Goal: Information Seeking & Learning: Learn about a topic

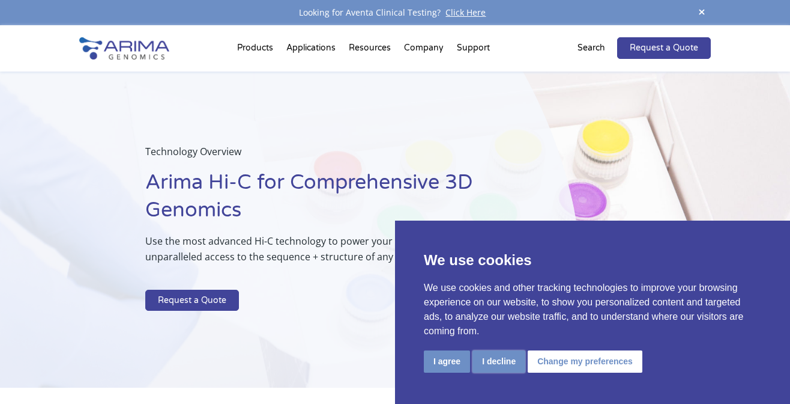
click at [481, 368] on button "I decline" at bounding box center [499, 361] width 53 height 22
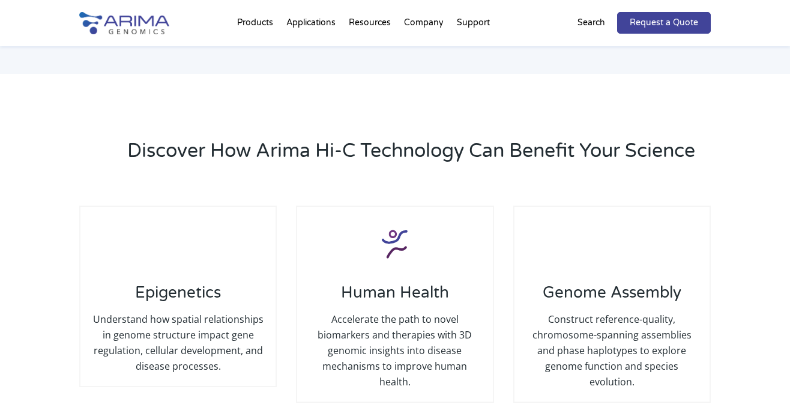
scroll to position [1391, 0]
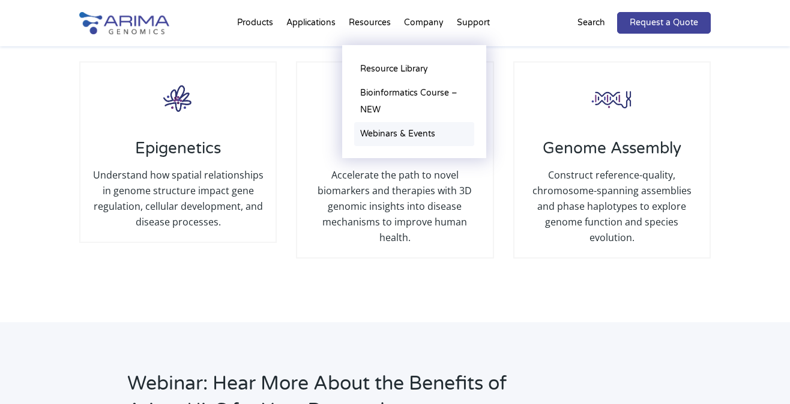
click at [387, 133] on link "Webinars & Events" at bounding box center [414, 134] width 120 height 24
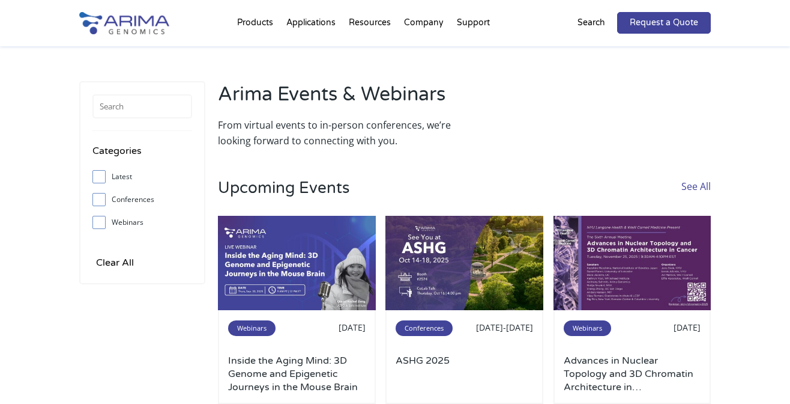
scroll to position [95, 0]
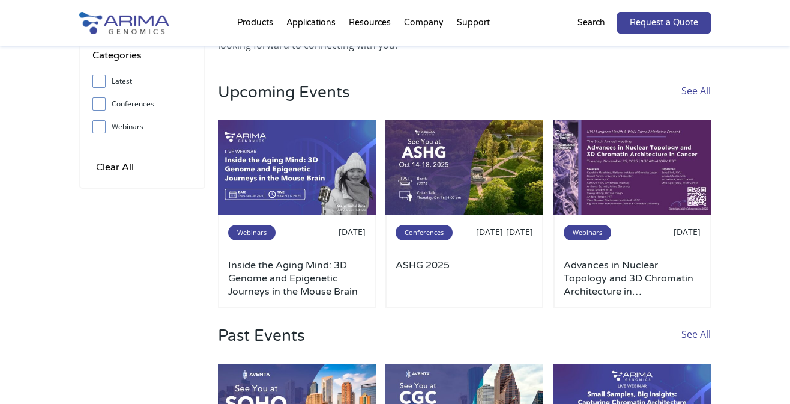
click at [703, 87] on link "See All" at bounding box center [696, 101] width 29 height 37
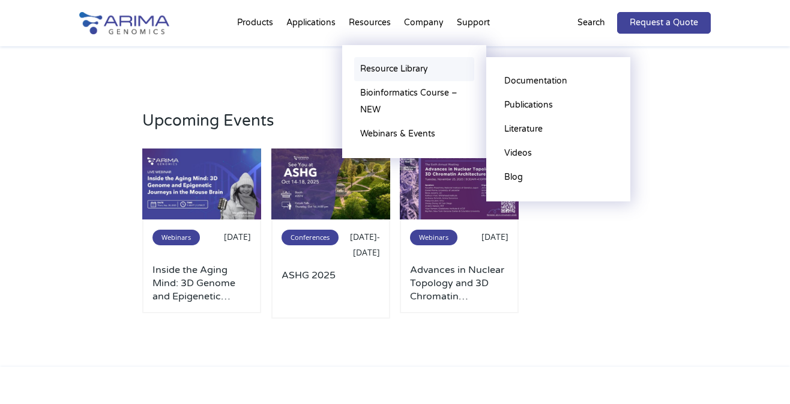
click at [369, 68] on link "Resource Library" at bounding box center [414, 69] width 120 height 24
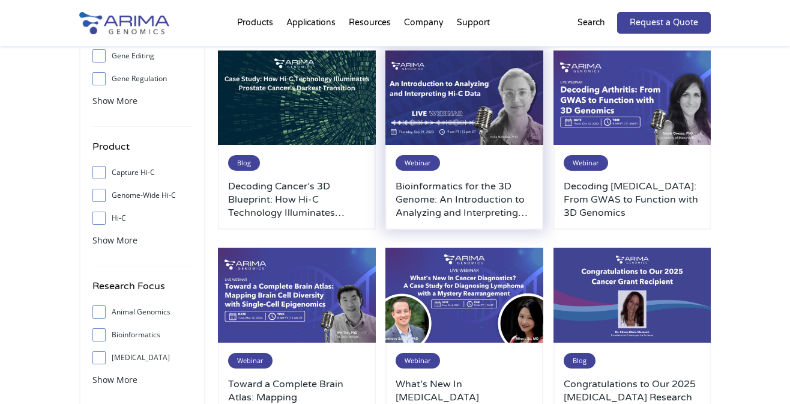
scroll to position [336, 0]
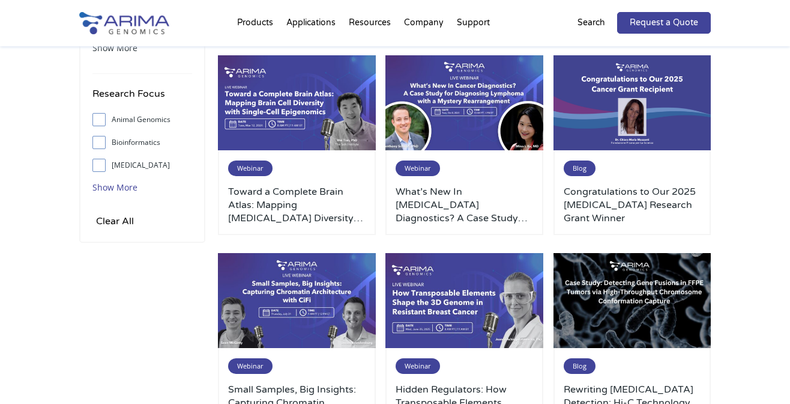
click at [114, 184] on span "Show More" at bounding box center [114, 186] width 45 height 11
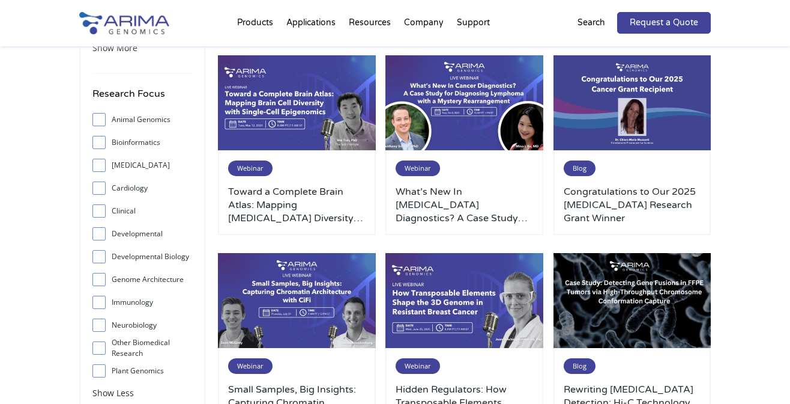
click at [99, 162] on input "Cancer" at bounding box center [99, 165] width 8 height 8
checkbox input "true"
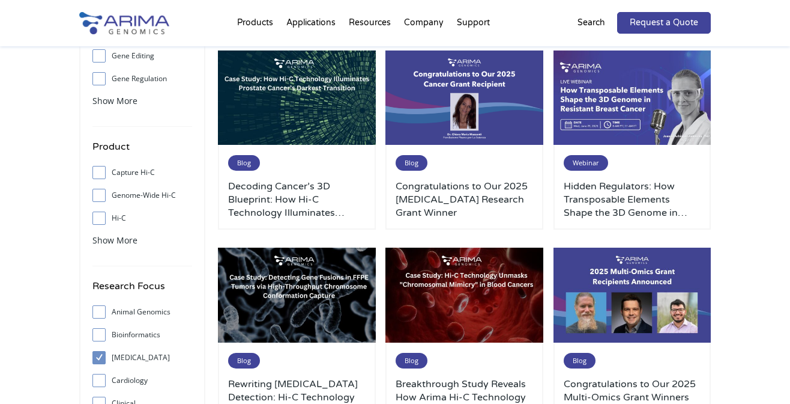
scroll to position [0, 0]
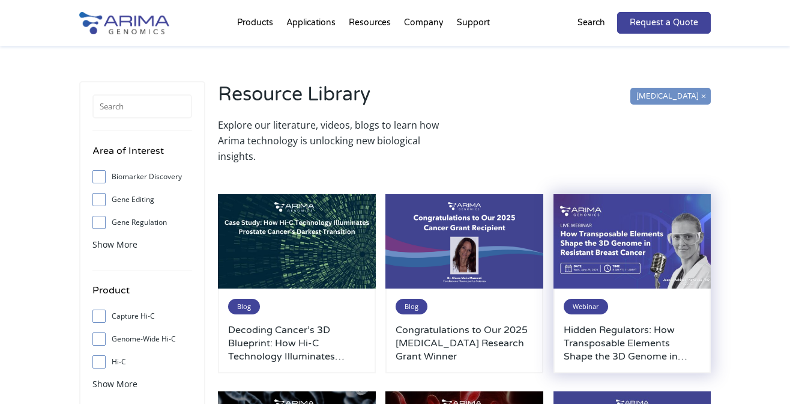
click at [594, 233] on img at bounding box center [633, 241] width 158 height 95
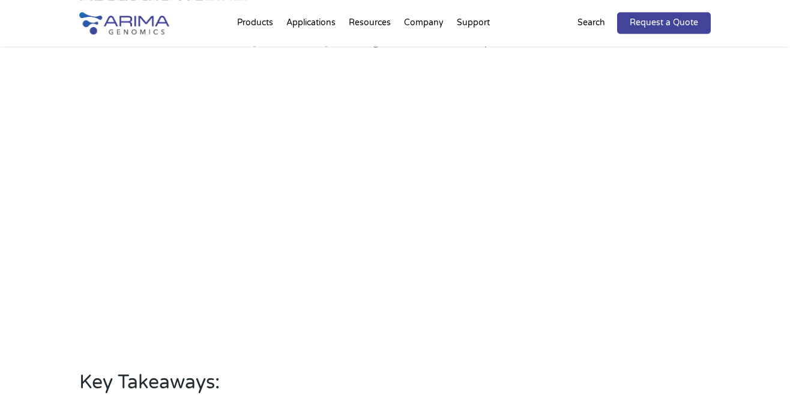
scroll to position [432, 0]
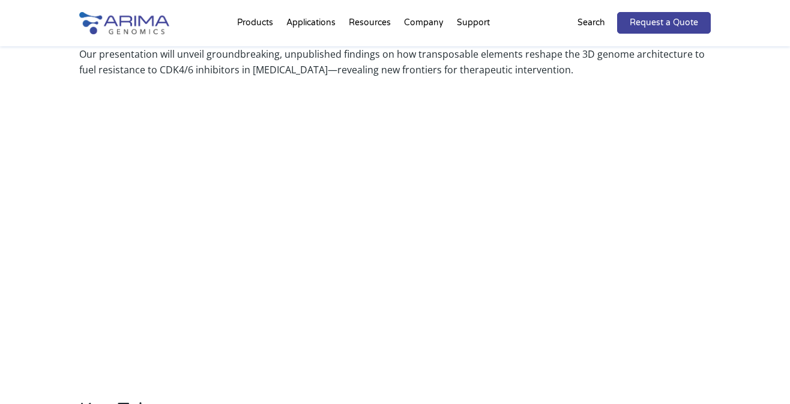
click at [49, 168] on div "About the Webinar Our presentation will unveil groundbreaking, unpublished find…" at bounding box center [395, 286] width 790 height 679
